Goal: Transaction & Acquisition: Purchase product/service

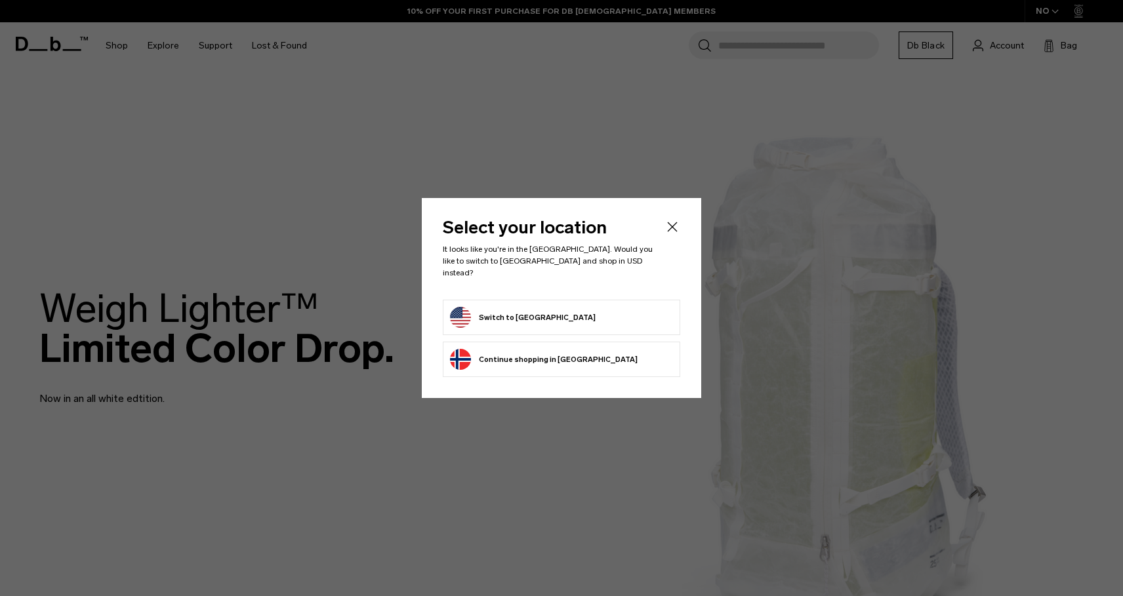
click at [574, 307] on form "Switch to United States" at bounding box center [561, 317] width 223 height 21
click at [551, 314] on button "Switch to United States" at bounding box center [523, 317] width 146 height 21
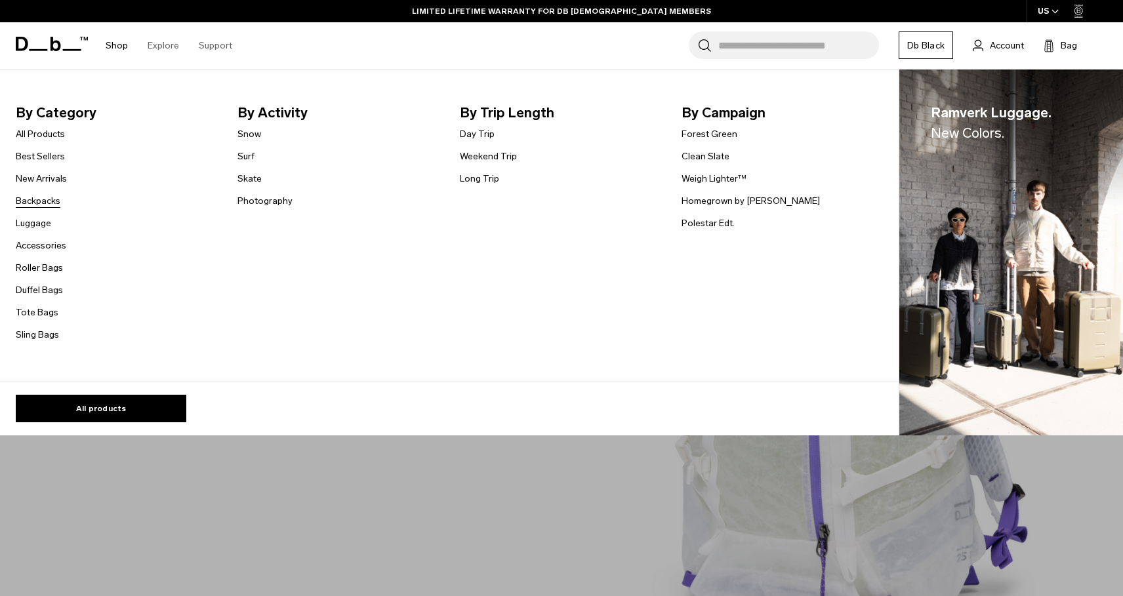
click at [50, 205] on link "Backpacks" at bounding box center [38, 201] width 45 height 14
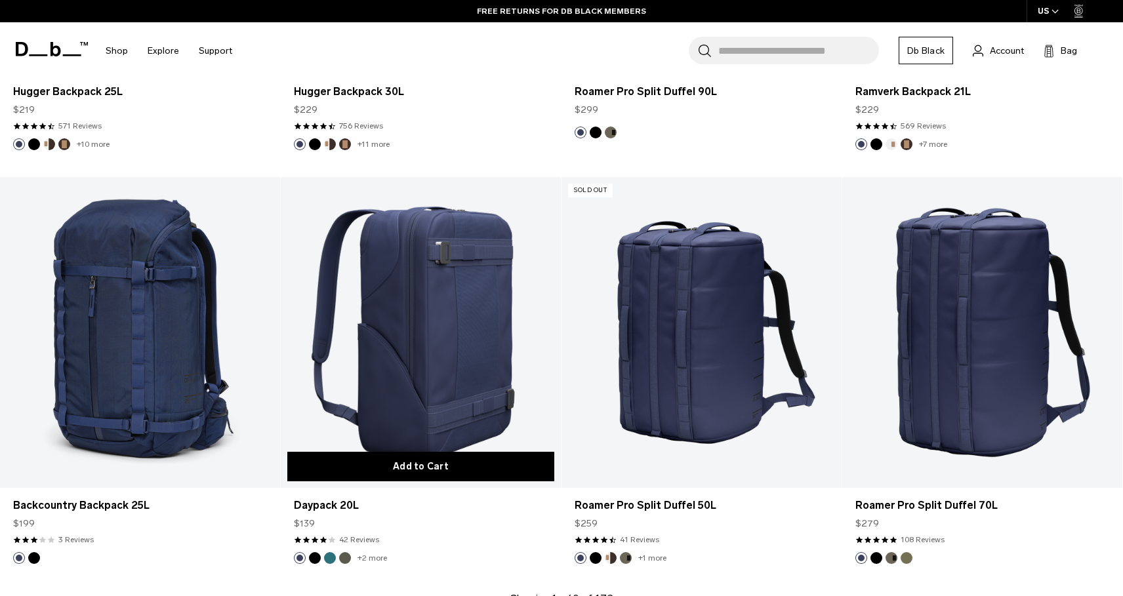
scroll to position [4249, 0]
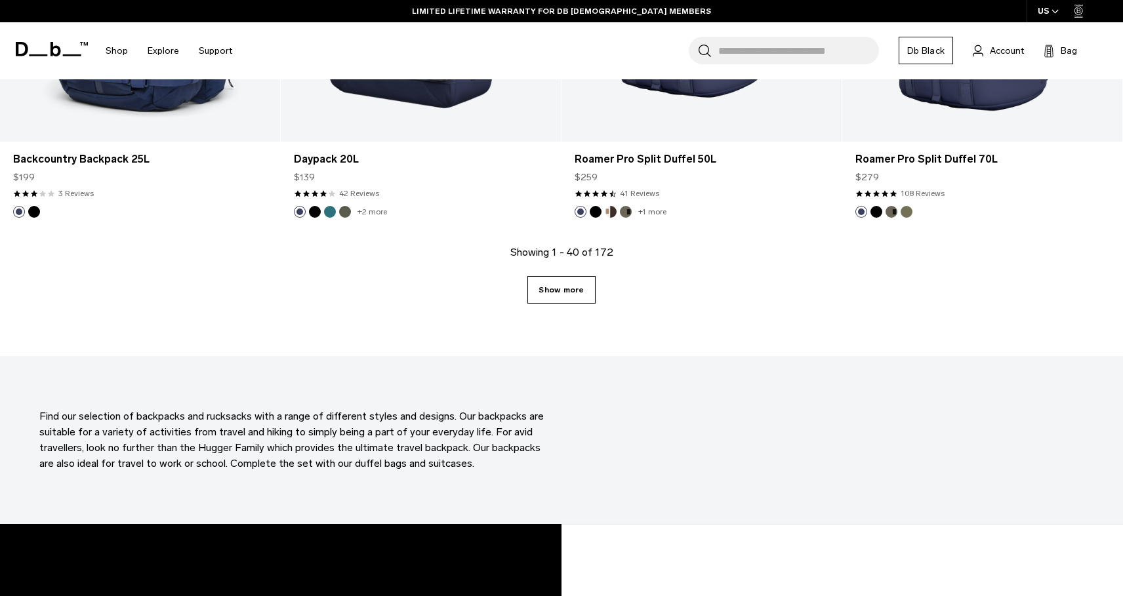
click at [562, 289] on link "Show more" at bounding box center [561, 290] width 68 height 28
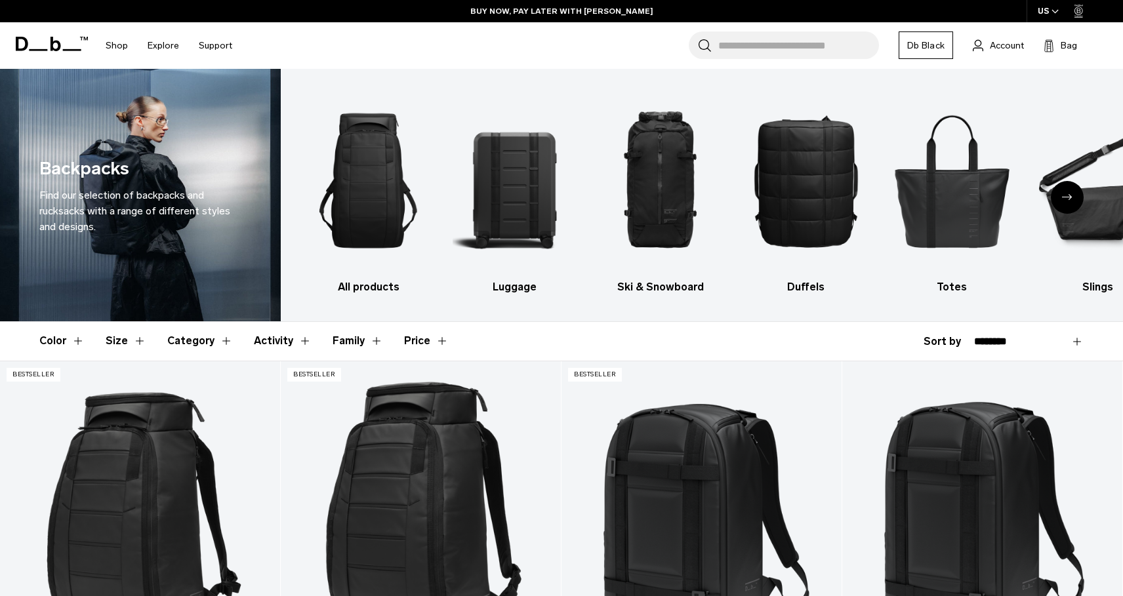
click at [1069, 195] on icon "Next slide" at bounding box center [1067, 197] width 10 height 6
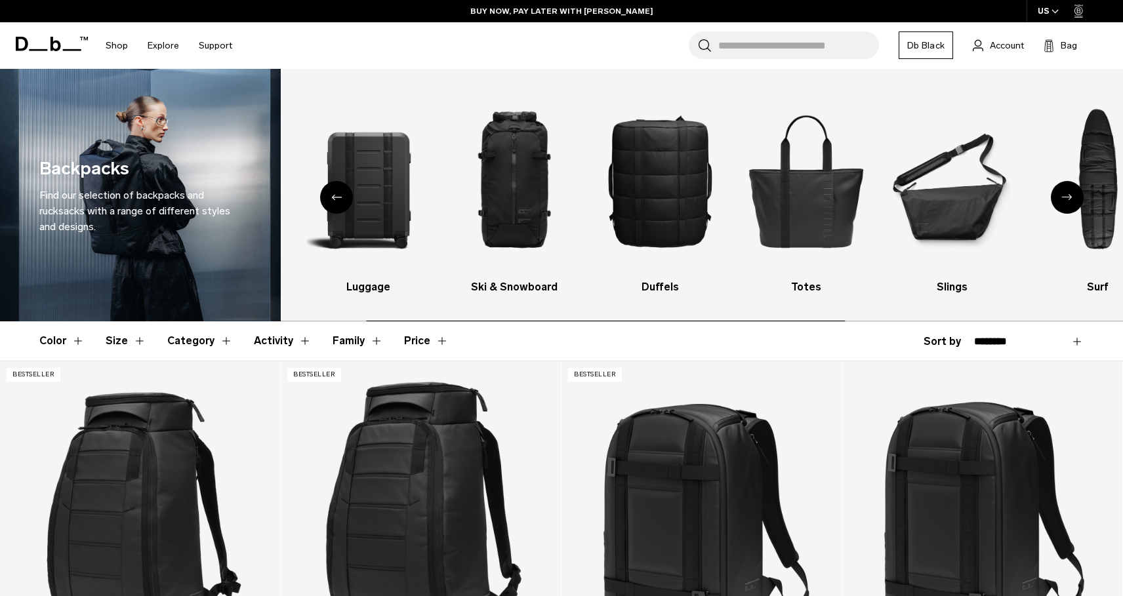
click at [1069, 195] on icon "Next slide" at bounding box center [1067, 197] width 10 height 6
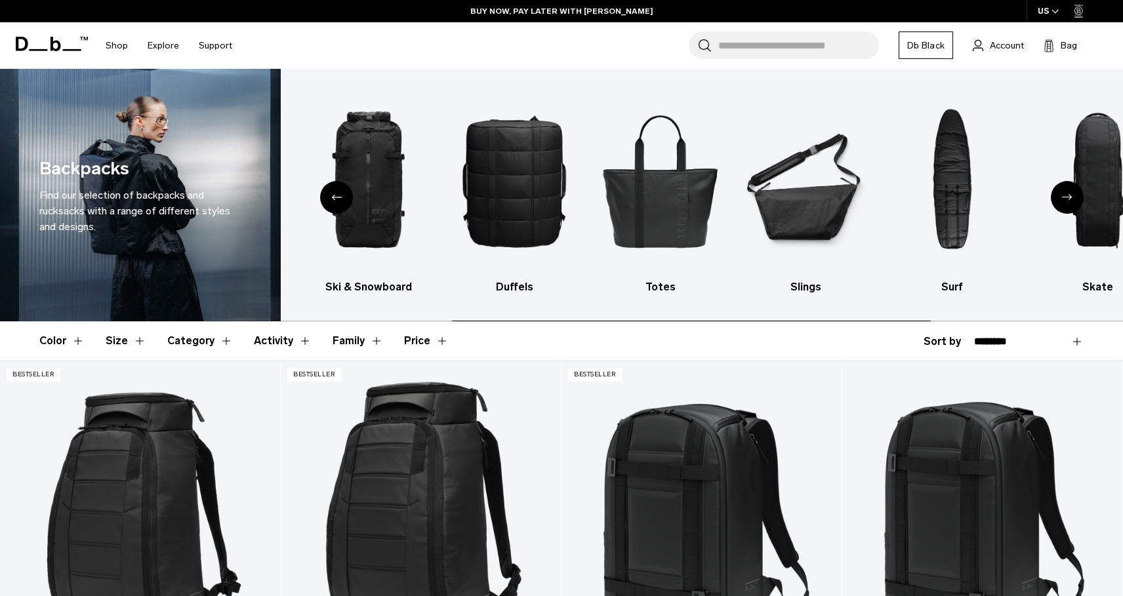
click at [1070, 195] on icon "Next slide" at bounding box center [1067, 197] width 10 height 6
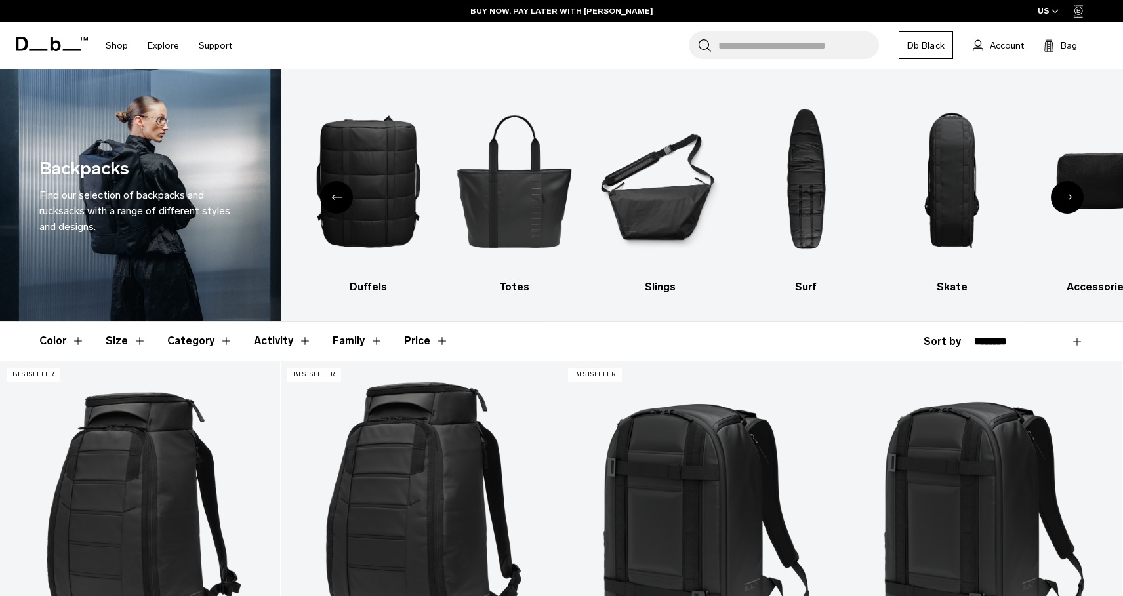
click at [1070, 196] on icon "Next slide" at bounding box center [1067, 197] width 10 height 6
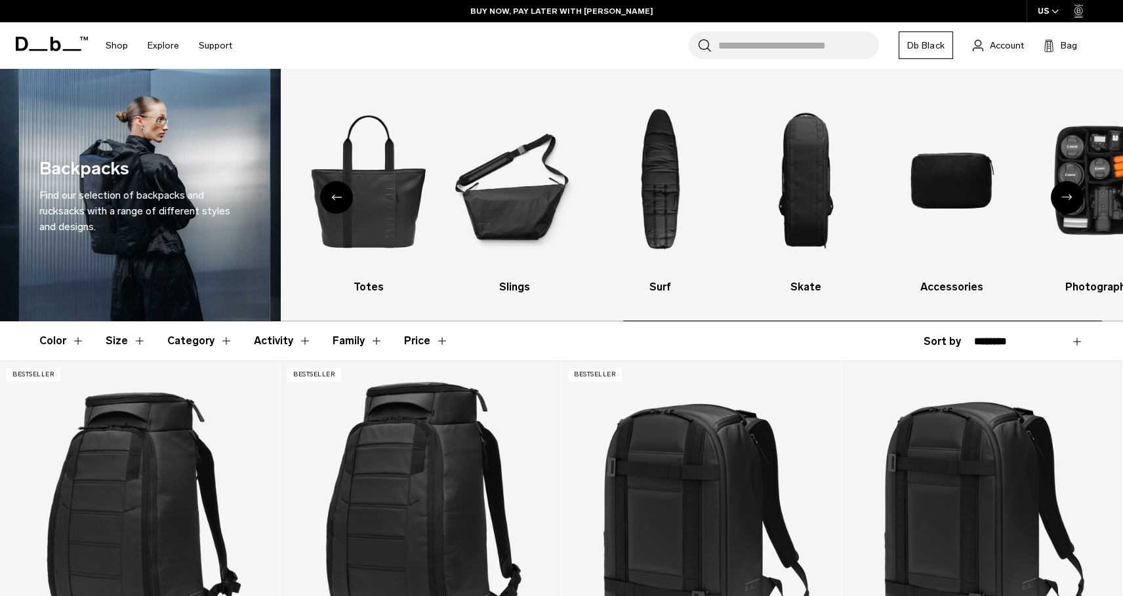
click at [1070, 197] on icon "Next slide" at bounding box center [1067, 197] width 10 height 6
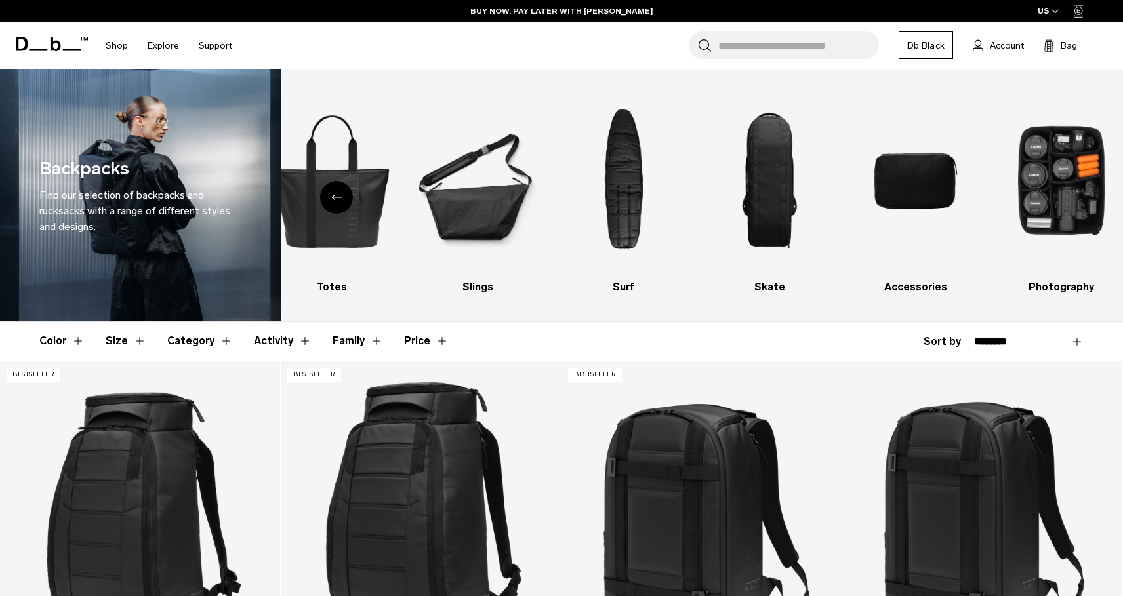
click at [342, 188] on div "Previous slide" at bounding box center [336, 197] width 33 height 33
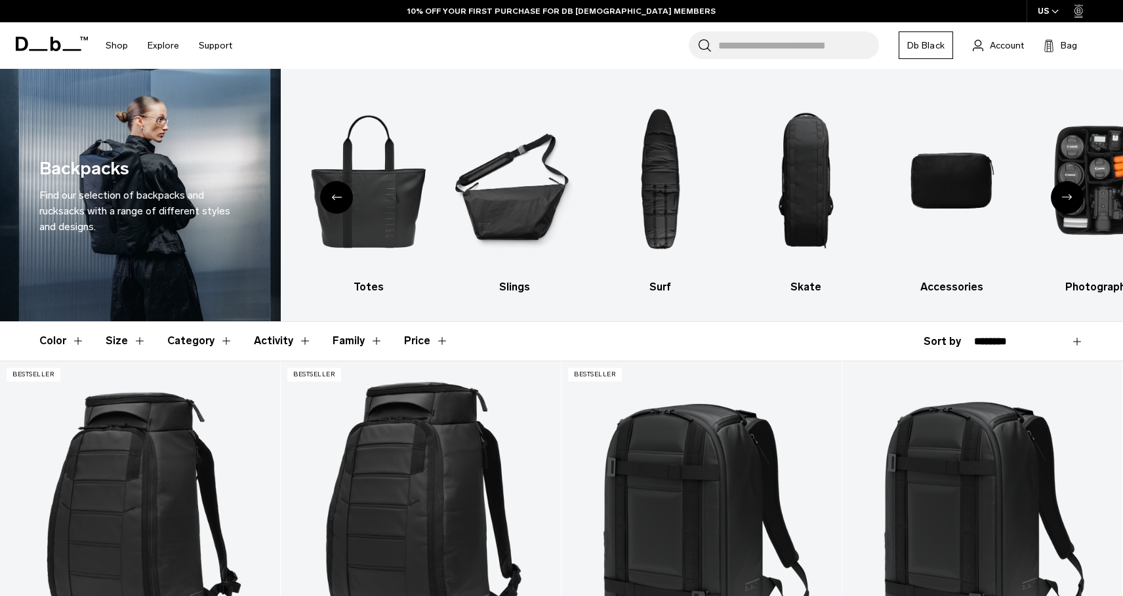
click at [335, 197] on icon "Previous slide" at bounding box center [336, 197] width 10 height 6
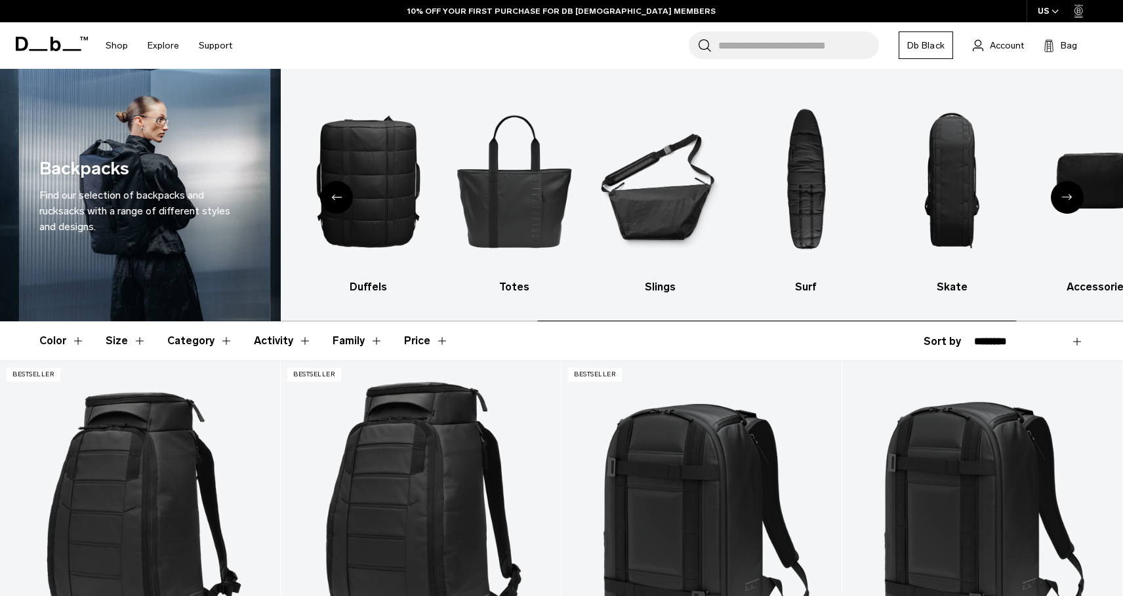
click at [335, 197] on icon "Previous slide" at bounding box center [336, 197] width 10 height 6
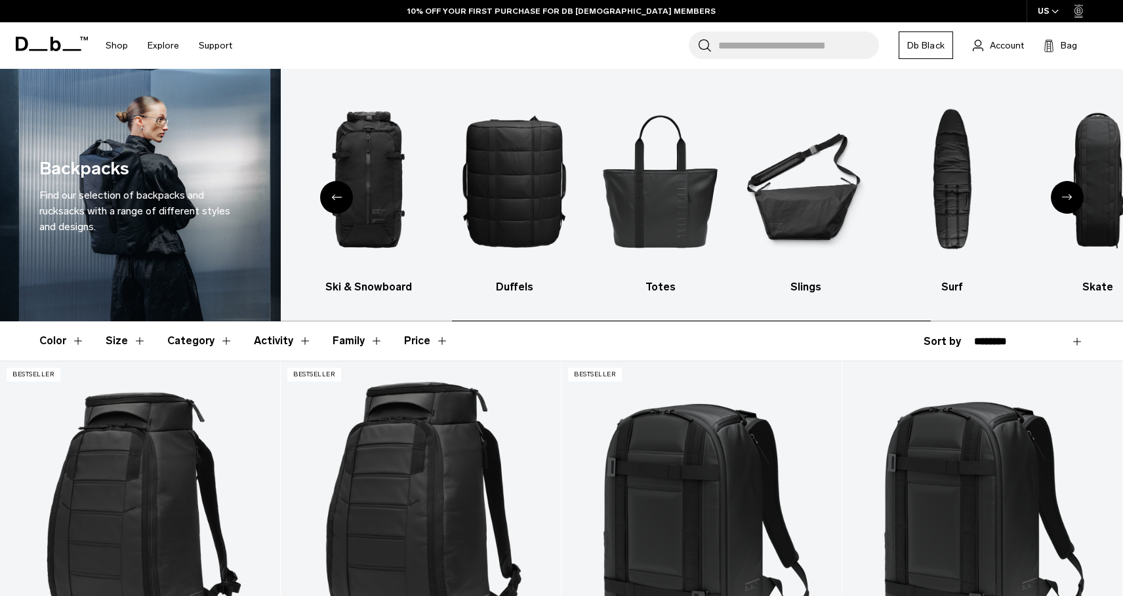
click at [335, 197] on icon "Previous slide" at bounding box center [336, 197] width 10 height 6
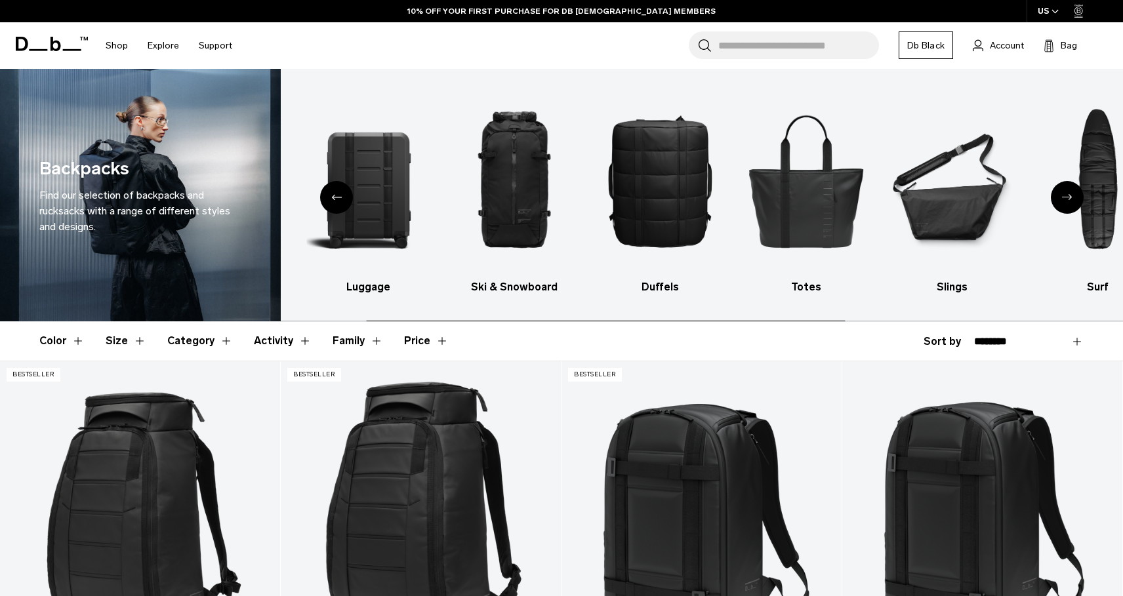
click at [335, 197] on icon "Previous slide" at bounding box center [336, 197] width 10 height 6
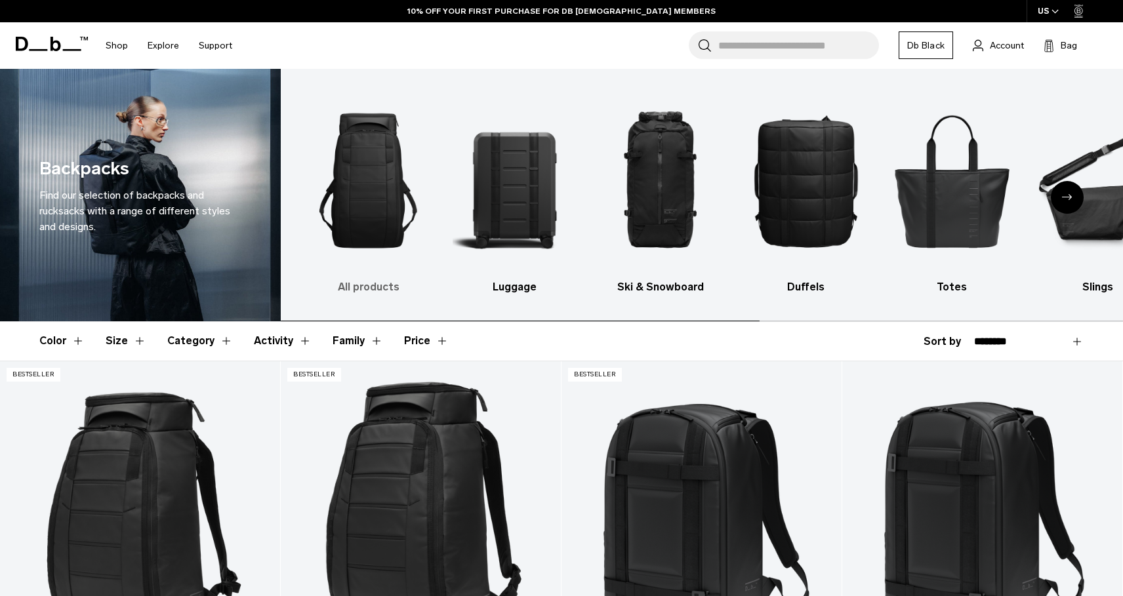
click at [371, 172] on img "1 / 10" at bounding box center [368, 181] width 123 height 184
